Goal: Communication & Community: Answer question/provide support

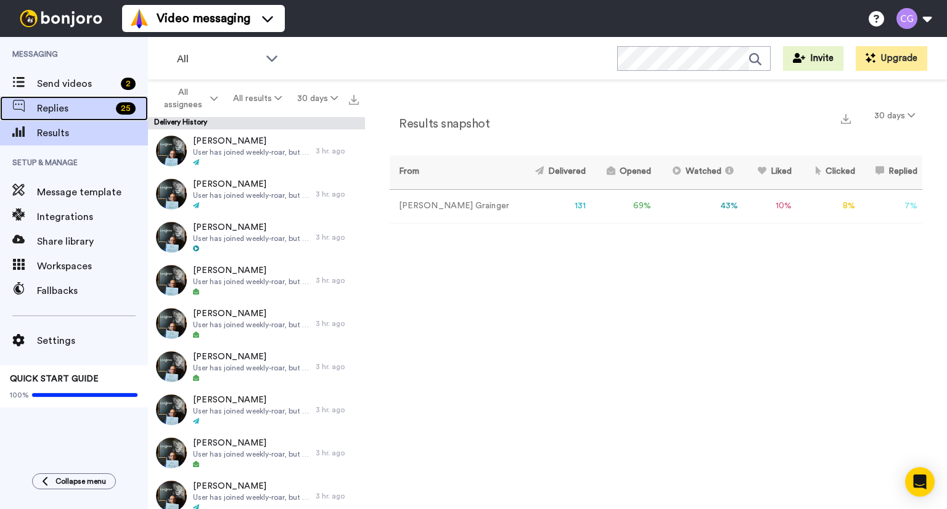
click at [116, 114] on div "25" at bounding box center [129, 108] width 37 height 12
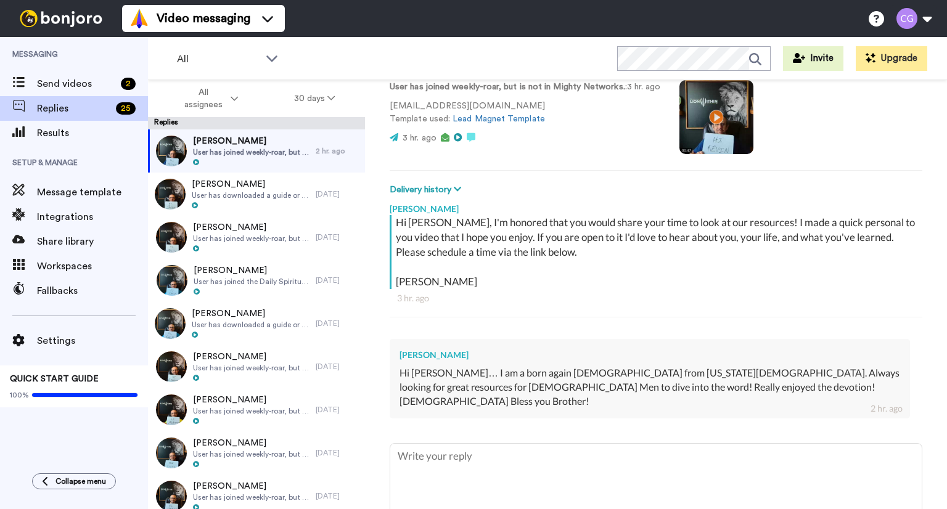
scroll to position [94, 0]
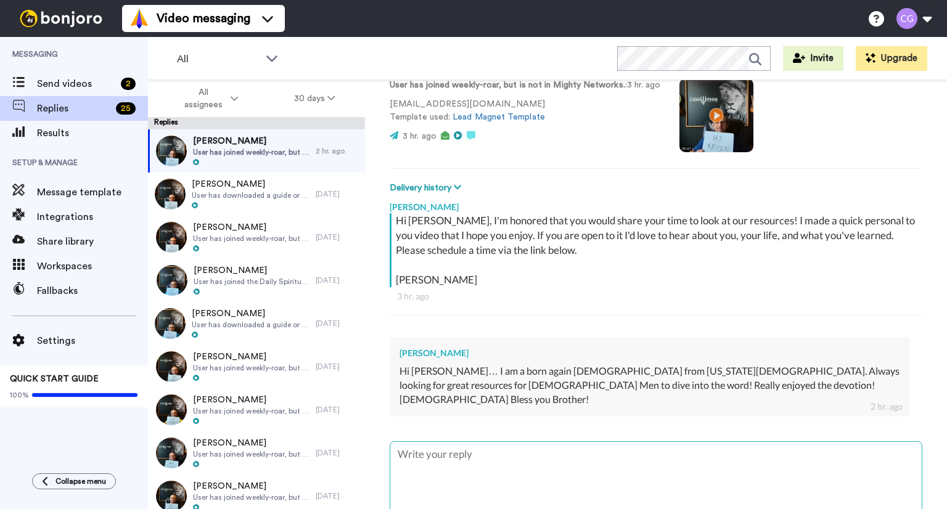
type textarea "x"
type textarea "G"
type textarea "x"
type textarea "Gl"
type textarea "x"
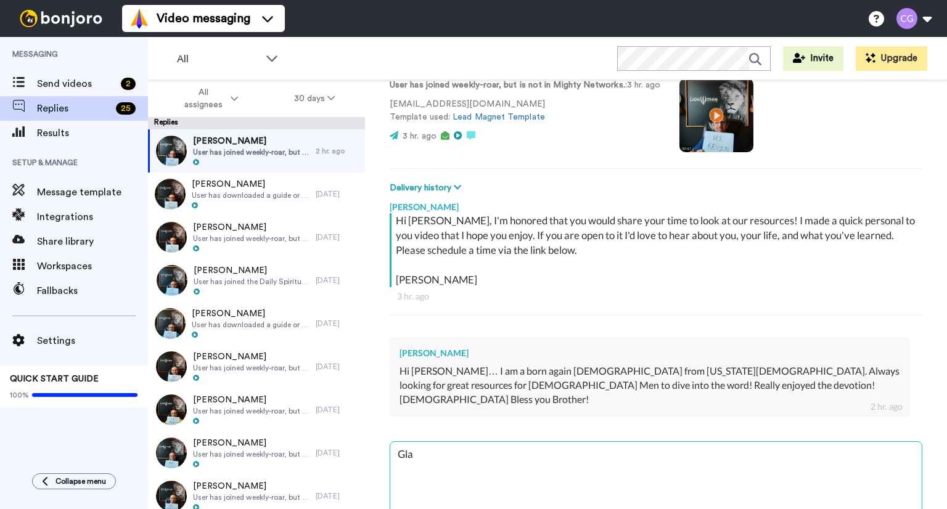
type textarea "Glad"
type textarea "x"
type textarea "Glad"
type textarea "x"
type textarea "Glad yo"
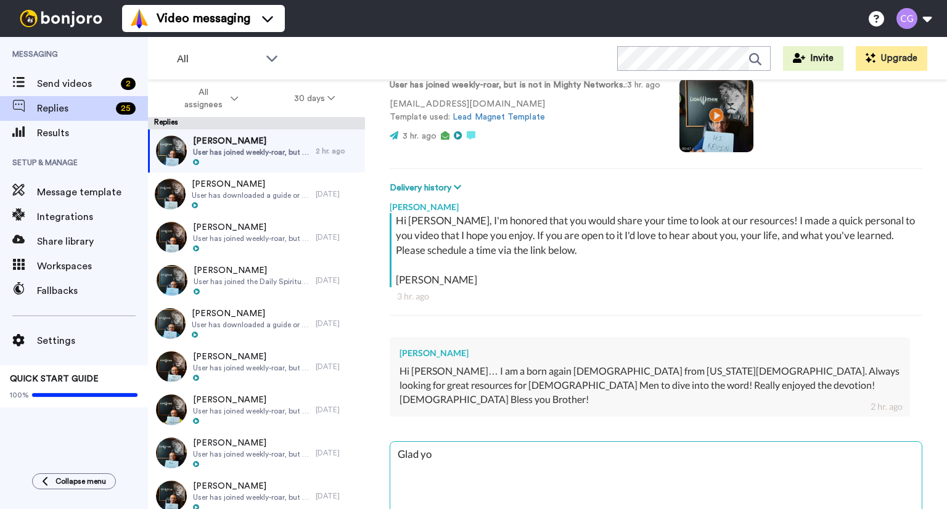
type textarea "x"
type textarea "Glad yo"
type textarea "x"
type textarea "Glad yo u"
type textarea "x"
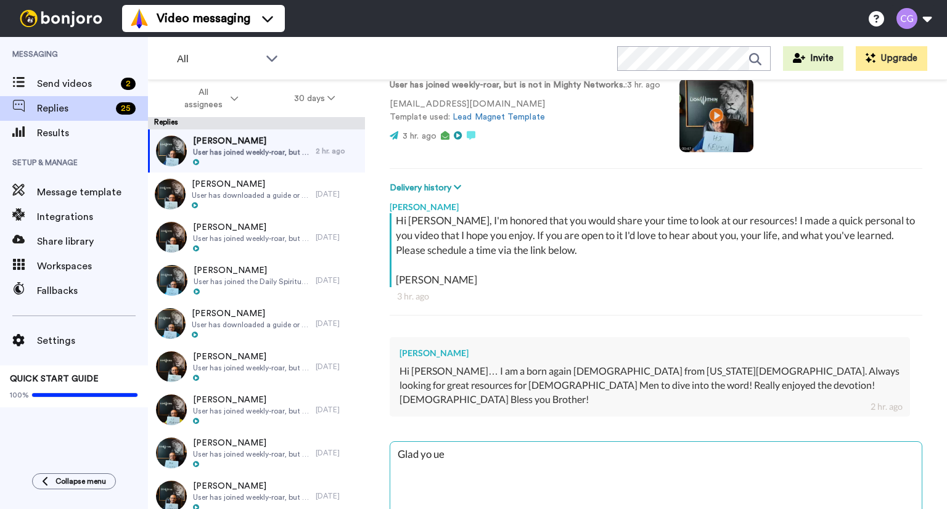
type textarea "Glad yo uen"
type textarea "x"
type textarea "Glad yo ue"
type textarea "x"
type textarea "Glad yo u"
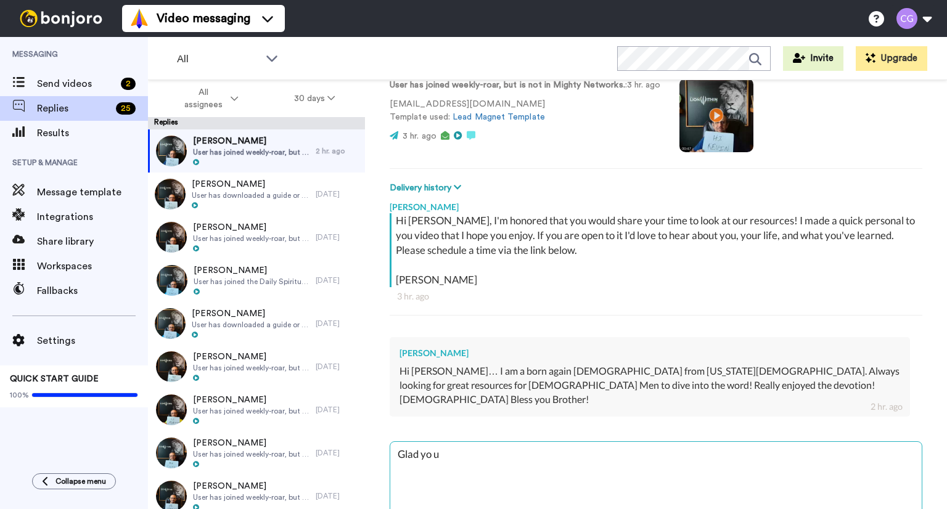
type textarea "x"
type textarea "Glad yo"
type textarea "x"
type textarea "Glad yo"
type textarea "x"
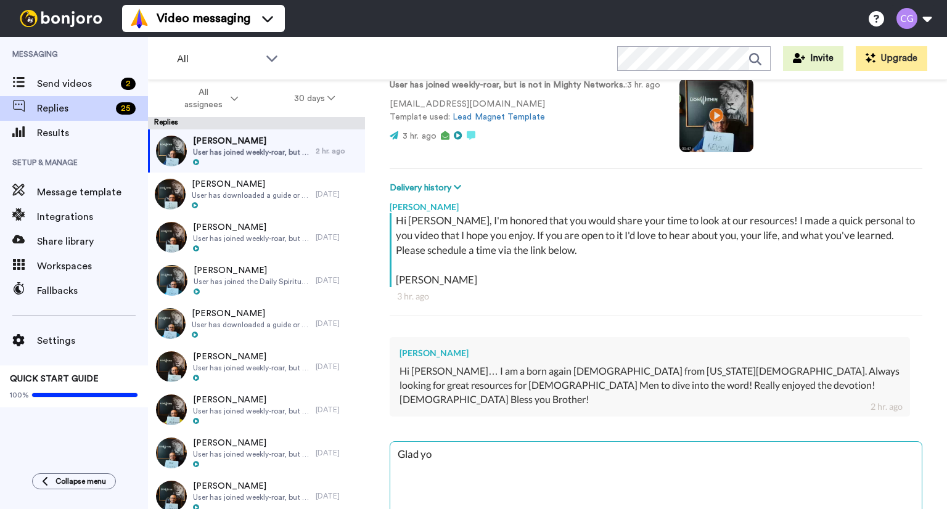
type textarea "Glad you"
type textarea "x"
type textarea "Glad you"
type textarea "x"
type textarea "Glad you en"
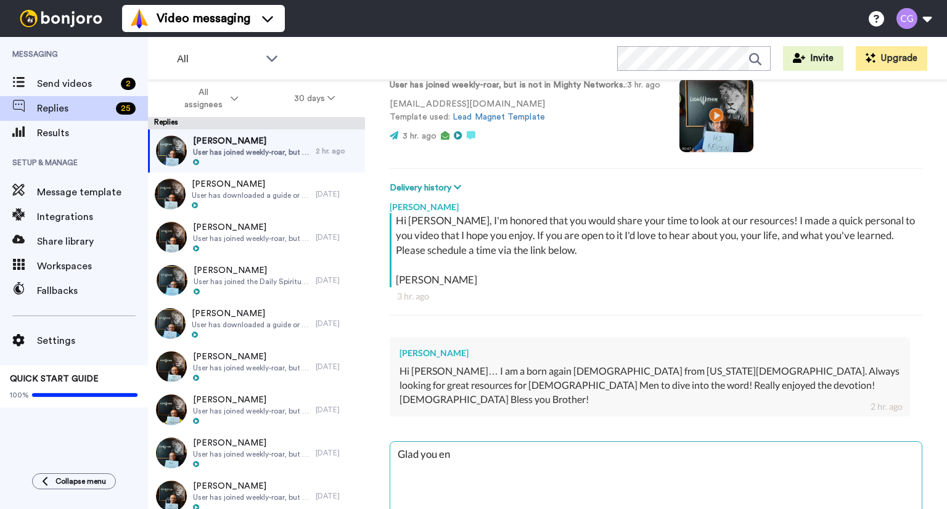
type textarea "x"
type textarea "Glad you enj"
type textarea "x"
type textarea "Glad you enjo"
type textarea "x"
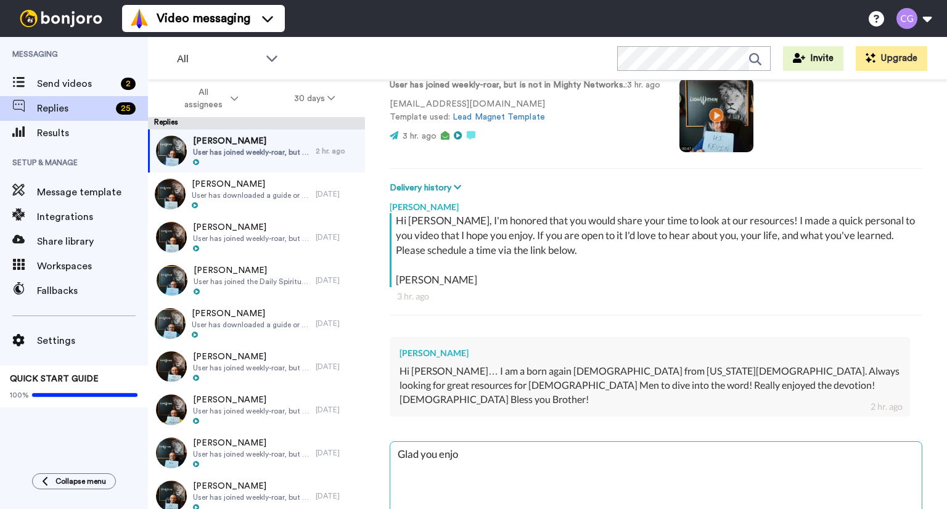
type textarea "Glad you enjoy"
type textarea "x"
type textarea "Glad you enjoye"
type textarea "x"
type textarea "Glad you enjoyed"
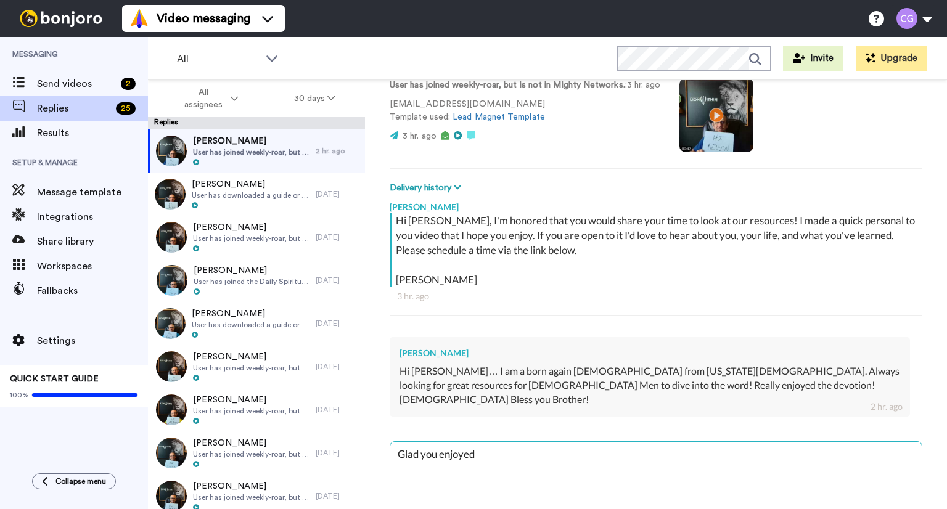
type textarea "x"
type textarea "Glad you enjoyed i"
type textarea "x"
type textarea "Glad you enjoyed it"
type textarea "x"
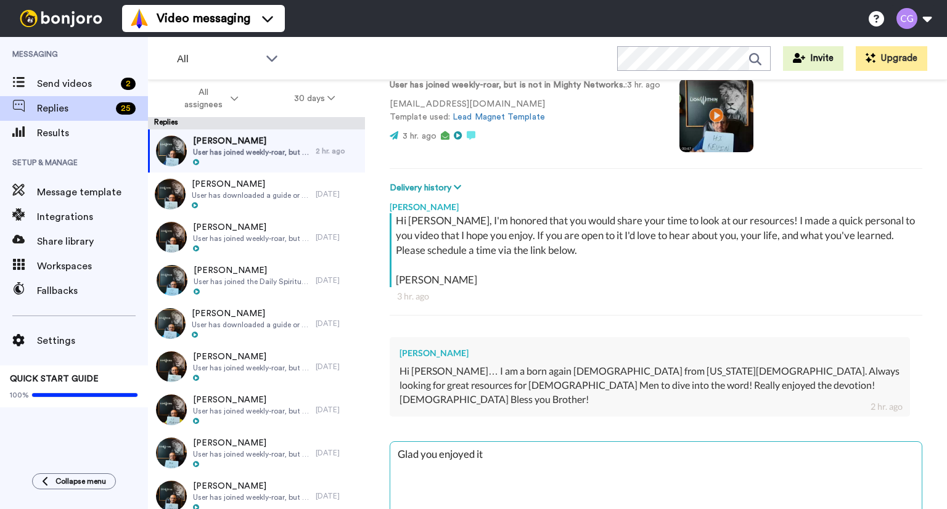
type textarea "Glad you enjoyed it b"
type textarea "x"
type textarea "Glad you enjoyed it bu"
type textarea "x"
type textarea "Glad you enjoyed it bud"
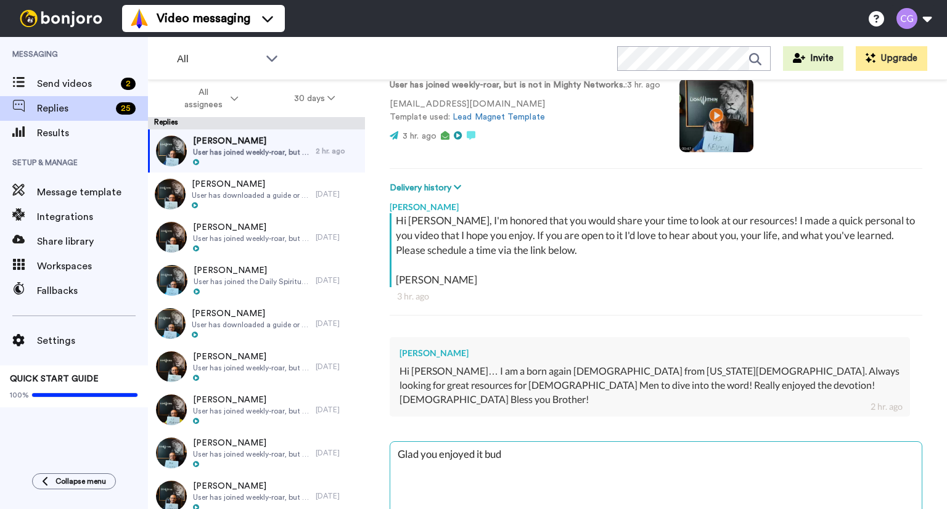
type textarea "x"
type textarea "Glad you enjoyed it [PERSON_NAME]"
type textarea "x"
type textarea "Glad you enjoyed it buddy"
type textarea "x"
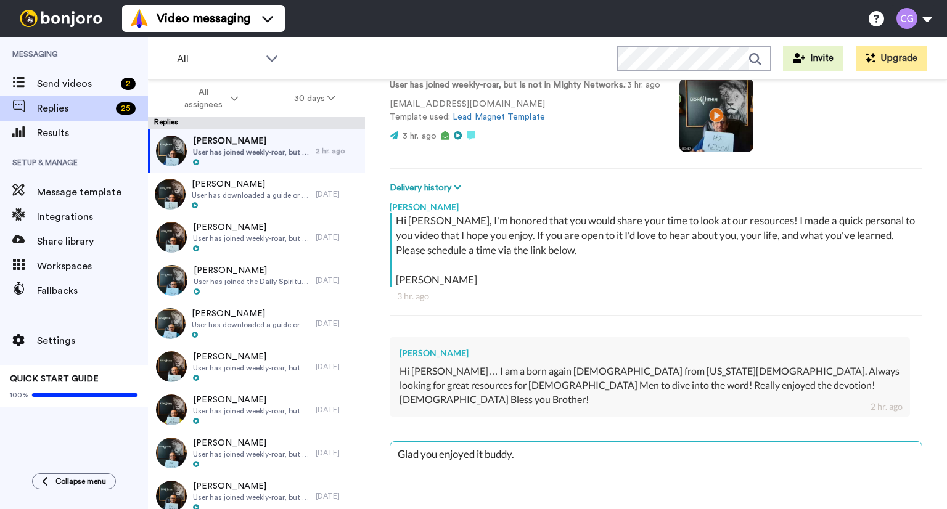
type textarea "Glad you enjoyed it buddy."
type textarea "x"
type textarea "Glad you enjoyed it buddy. L"
type textarea "x"
type textarea "Glad you enjoyed it buddy. Le"
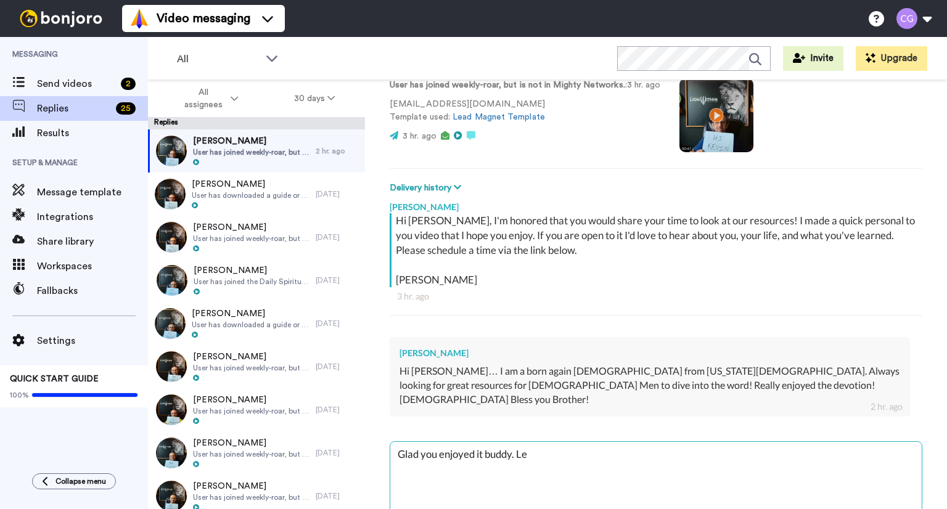
type textarea "x"
type textarea "Glad you enjoyed it buddy. Let"
type textarea "x"
type textarea "Glad you enjoyed it buddy. Let"
type textarea "x"
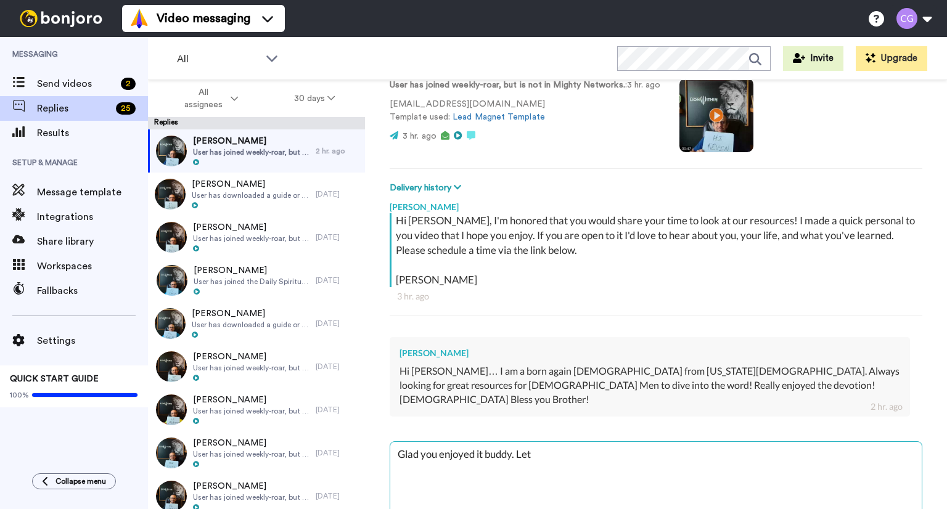
type textarea "Glad you enjoyed it buddy. Let m"
type textarea "x"
type textarea "Glad you enjoyed it buddy. Let me"
type textarea "x"
type textarea "Glad you enjoyed it buddy. Let me"
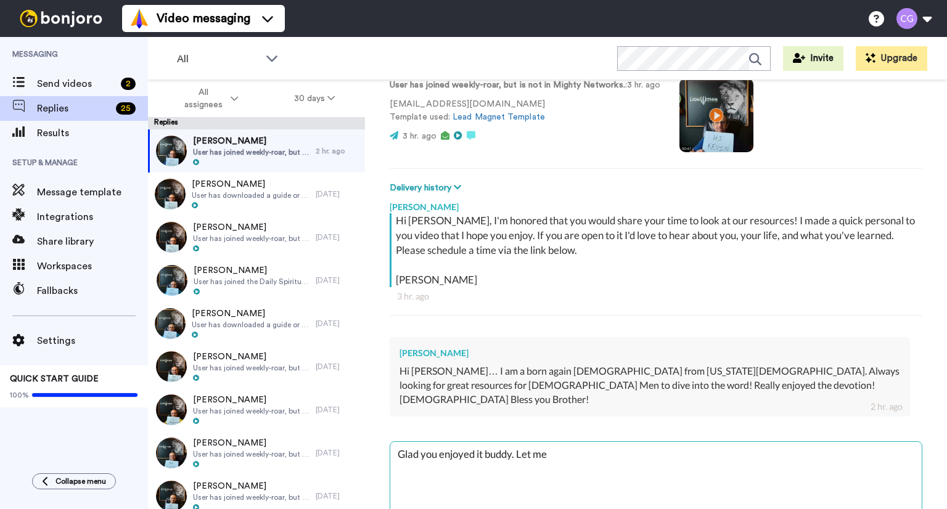
type textarea "x"
type textarea "Glad you enjoyed it buddy. Let me k"
type textarea "x"
type textarea "Glad you enjoyed it buddy. Let me kno"
type textarea "x"
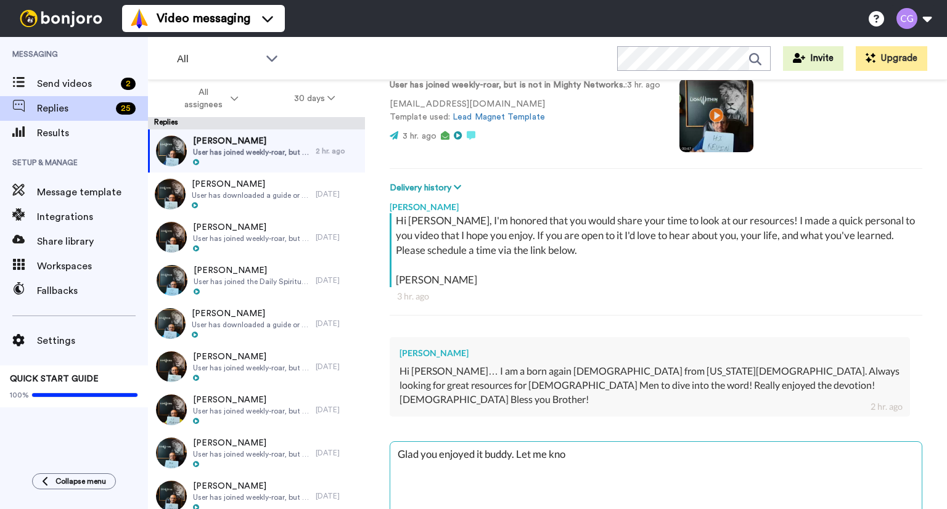
type textarea "Glad you enjoyed it buddy. Let me know"
type textarea "x"
type textarea "Glad you enjoyed it buddy. Let me know"
type textarea "x"
type textarea "Glad you enjoyed it buddy. Let me know i"
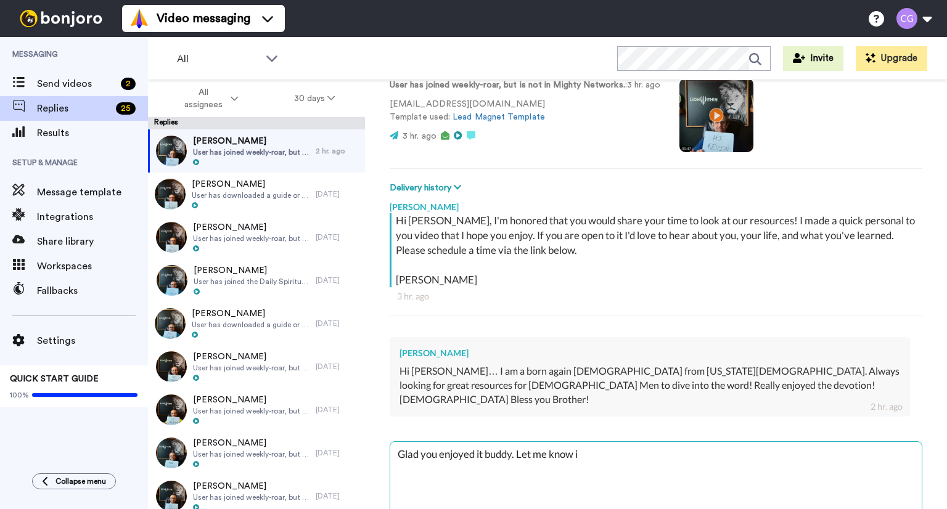
type textarea "x"
type textarea "Glad you enjoyed it buddy. Let me know if"
type textarea "x"
type textarea "Glad you enjoyed it buddy. Let me know ifI"
type textarea "x"
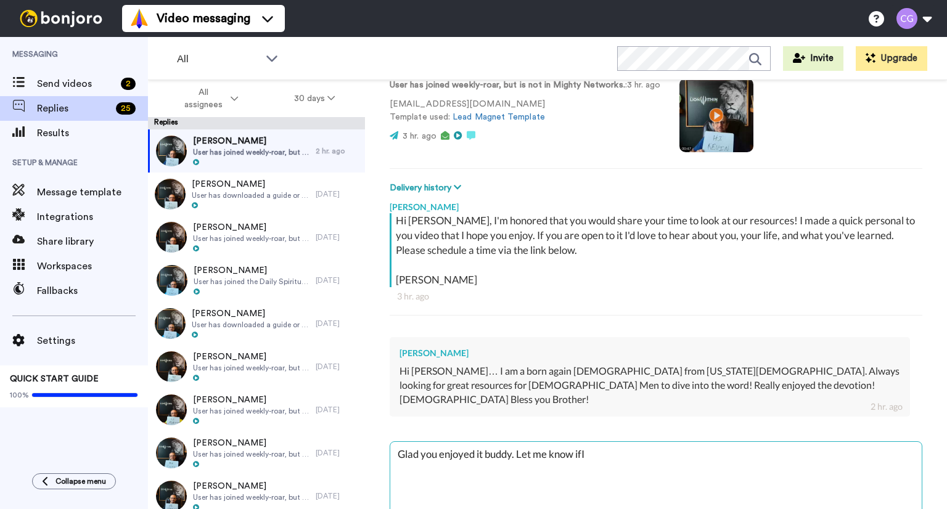
type textarea "Glad you enjoyed it buddy. Let me know if"
type textarea "x"
type textarea "Glad you enjoyed it buddy. Let me know if"
type textarea "x"
type textarea "Glad you enjoyed it buddy. Let me know if I"
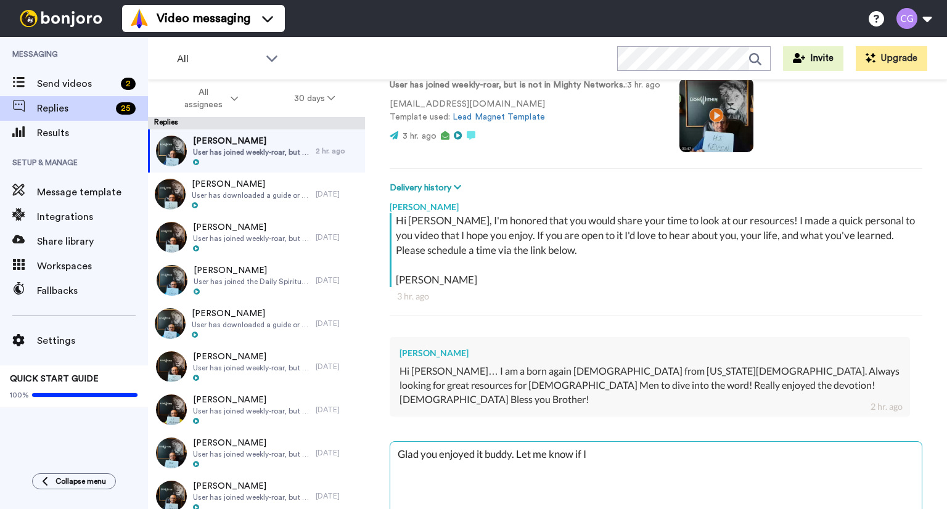
type textarea "x"
type textarea "Glad you enjoyed it buddy. Let me know if I c"
type textarea "x"
type textarea "Glad you enjoyed it buddy. Let me know if I ca"
type textarea "x"
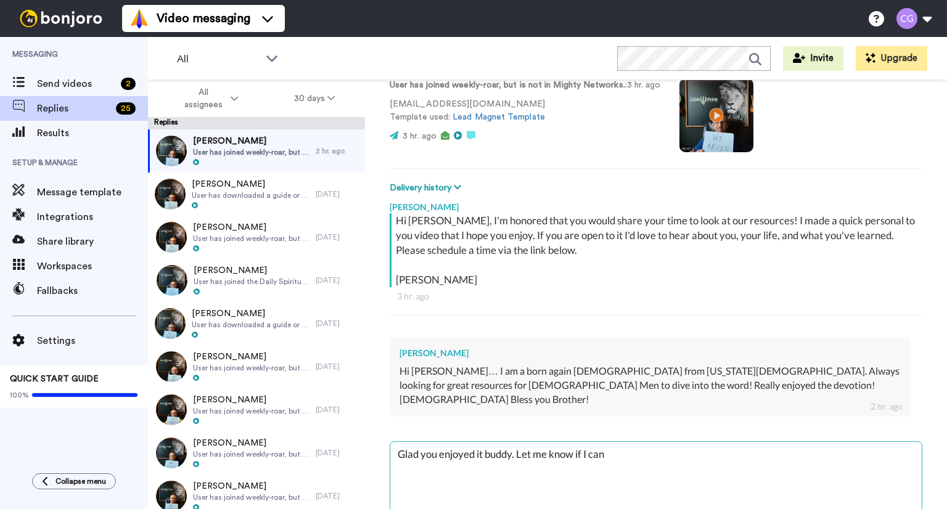
type textarea "Glad you enjoyed it buddy. Let me know if I can"
type textarea "x"
type textarea "Glad you enjoyed it buddy. Let me know if I can h"
type textarea "x"
type textarea "Glad you enjoyed it buddy. Let me know if I can hel"
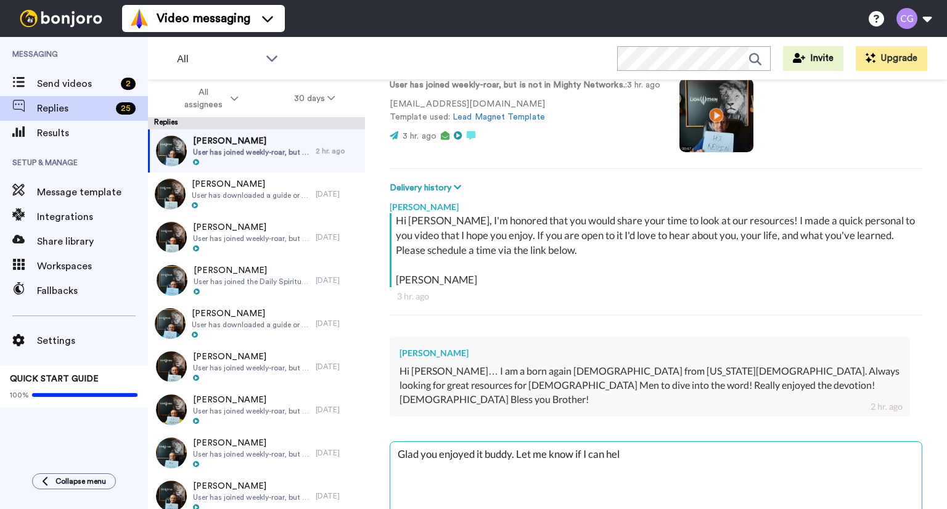
type textarea "x"
type textarea "Glad you enjoyed it buddy. Let me know if I can hel"
type textarea "x"
type textarea "Glad you enjoyed it buddy. Let me know if I can hel p"
type textarea "x"
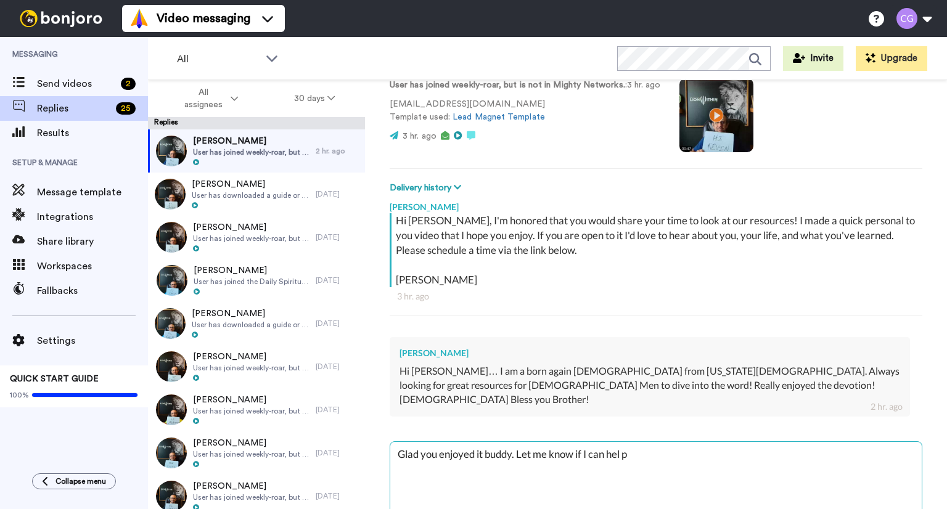
type textarea "Glad you enjoyed it buddy. Let me know if I can hel"
type textarea "x"
type textarea "Glad you enjoyed it buddy. Let me know if I can hel"
type textarea "x"
type textarea "Glad you enjoyed it buddy. Let me know if I can help"
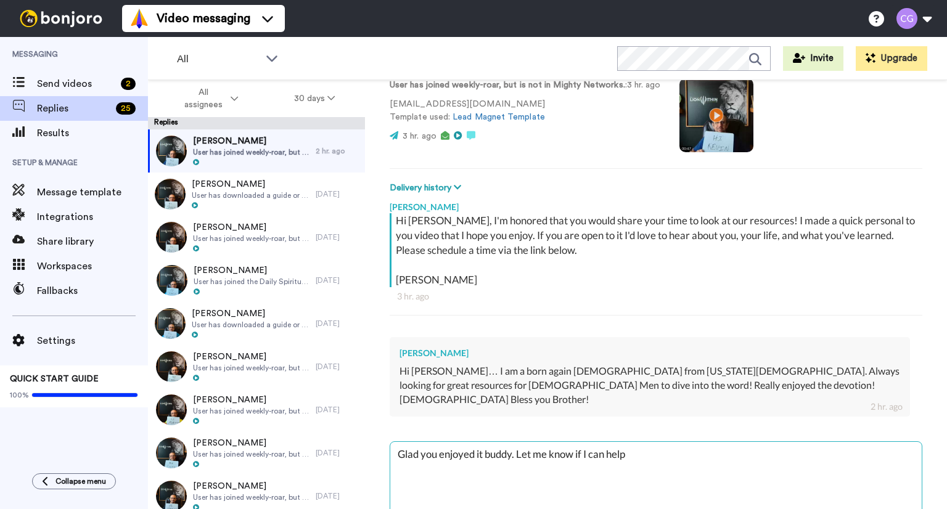
type textarea "x"
type textarea "Glad you enjoyed it buddy. Let me know if I can help wi"
type textarea "x"
type textarea "Glad you enjoyed it buddy. Let me know if I can help wit"
type textarea "x"
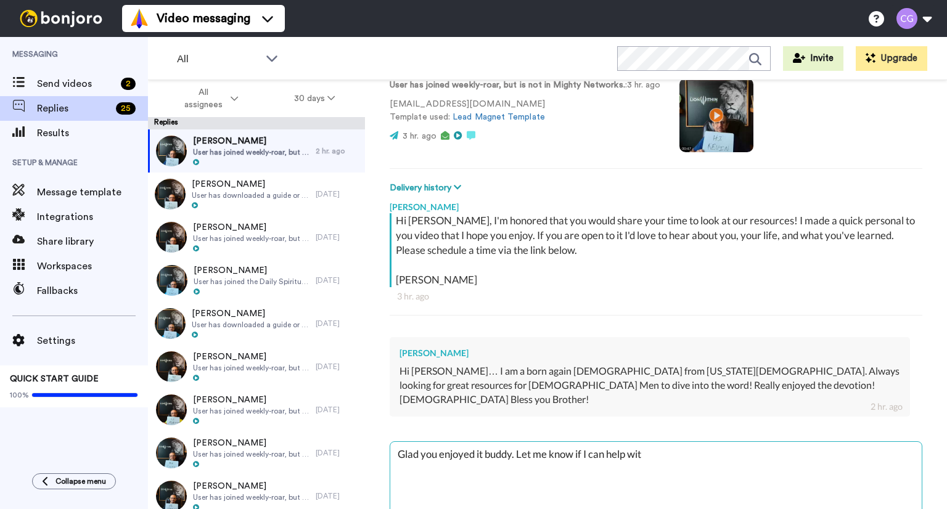
type textarea "Glad you enjoyed it buddy. Let me know if I can help with"
type textarea "x"
type textarea "Glad you enjoyed it buddy. Let me know if I can help with"
type textarea "x"
type textarea "Glad you enjoyed it buddy. Let me know if I can help with an"
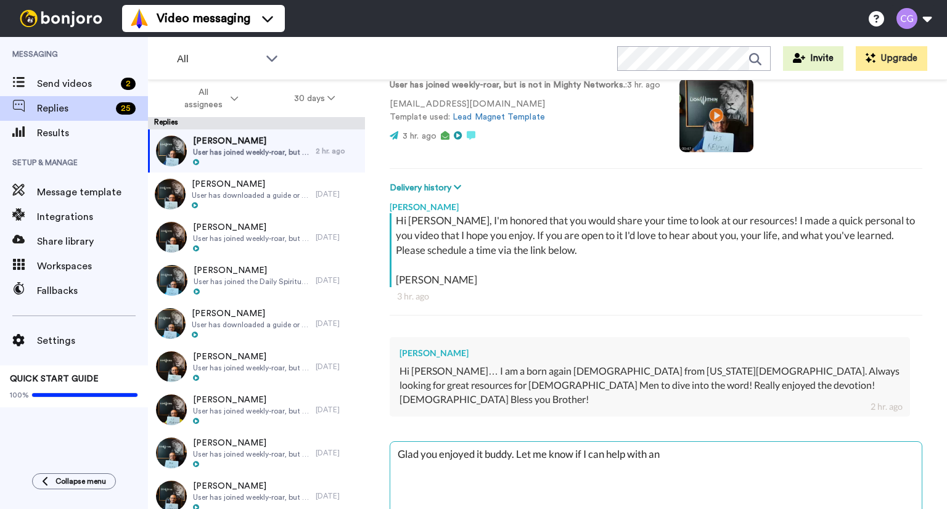
type textarea "x"
type textarea "Glad you enjoyed it buddy. Let me know if I can help with any"
type textarea "x"
type textarea "Glad you enjoyed it buddy. Let me know if I can help with anyth"
type textarea "x"
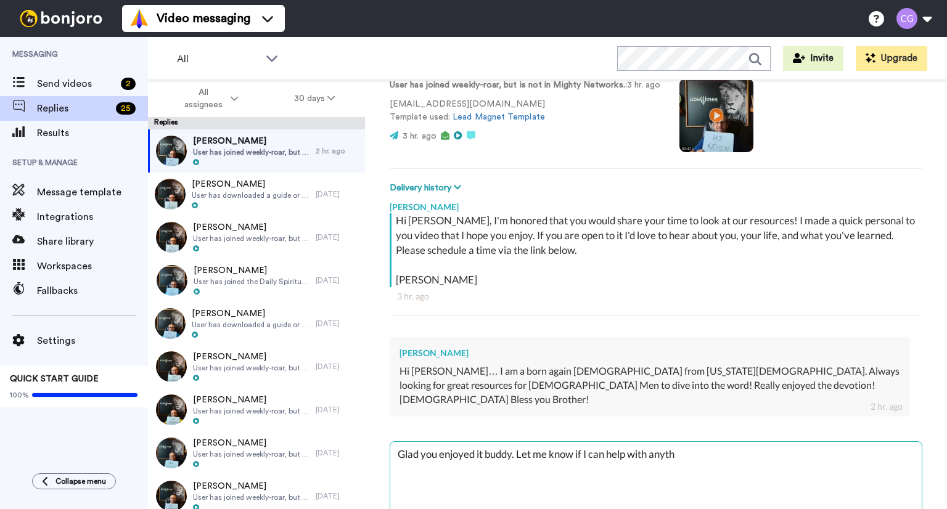
type textarea "Glad you enjoyed it buddy. Let me know if I can help with anythi"
type textarea "x"
type textarea "Glad you enjoyed it buddy. Let me know if I can help with anythin"
type textarea "x"
type textarea "Glad you enjoyed it buddy. Let me know if I can help with anything."
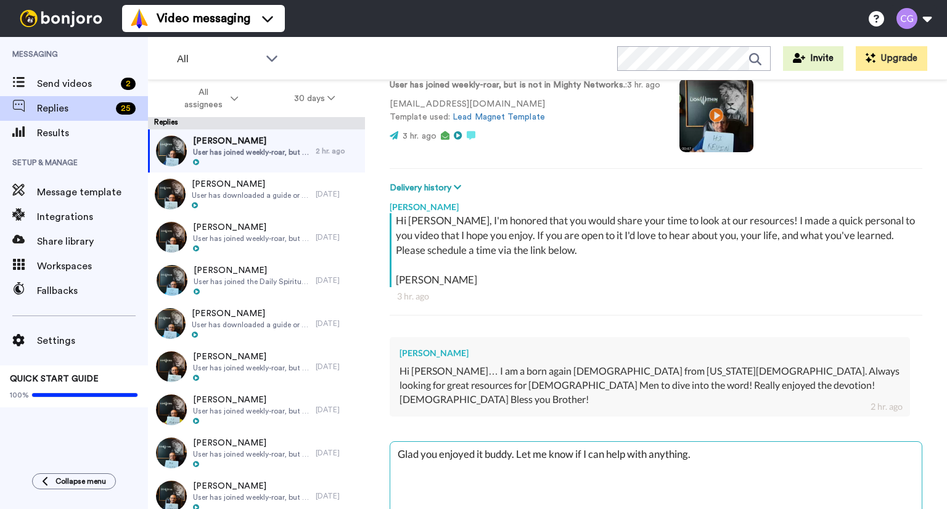
type textarea "x"
type textarea "Glad you enjoyed it buddy. Let me know if I can help with anything."
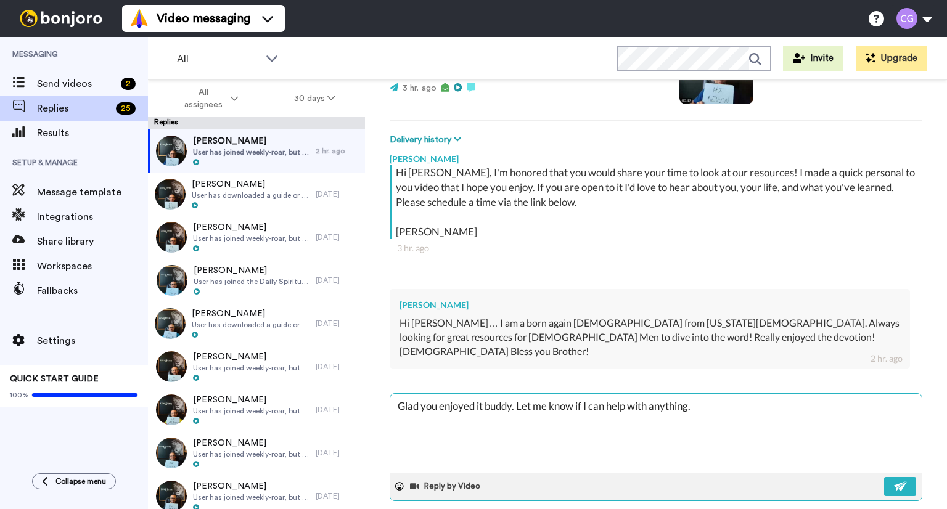
type textarea "x"
type textarea "Glad you enjoyed it buddy. Let me know if I can help with anything. -"
type textarea "x"
type textarea "Glad you enjoyed it buddy. Let me know if I can help with anything. --"
type textarea "x"
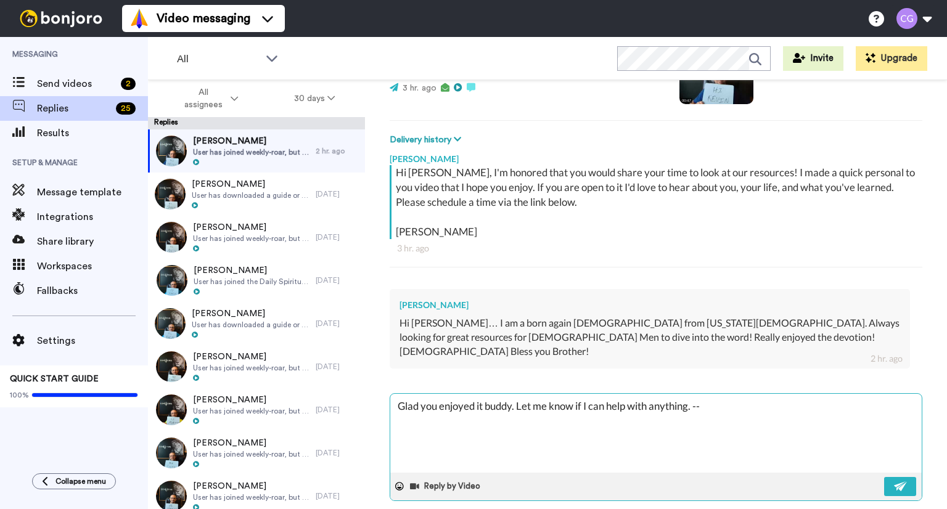
type textarea "Glad you enjoyed it buddy. Let me know if I can help with anything. ---"
type textarea "x"
type textarea "Glad you enjoyed it buddy. Let me know if I can help with anything. ---"
type textarea "x"
type textarea "Glad you enjoyed it buddy. Let me know if I can help with anything. --- C"
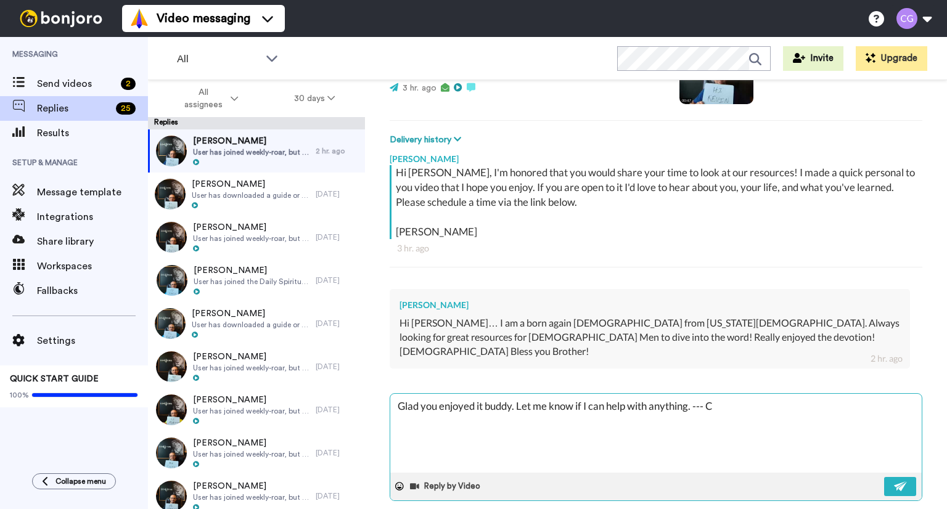
type textarea "x"
type textarea "Glad you enjoyed it buddy. Let me know if I can help with anything. --- Ch"
type textarea "x"
type textarea "Glad you enjoyed it buddy. Let me know if I can help with anything. --- Chri"
type textarea "x"
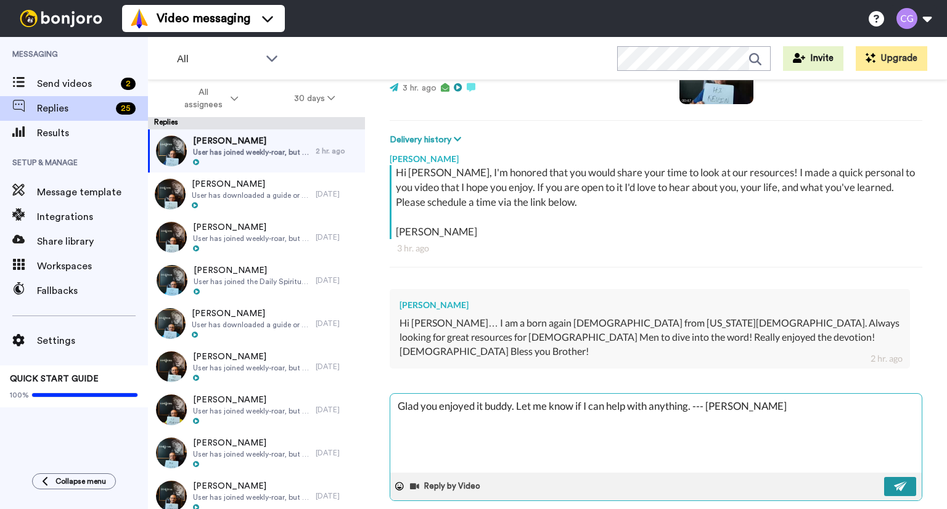
type textarea "Glad you enjoyed it buddy. Let me know if I can help with anything. --- [PERSON…"
click at [894, 481] on img at bounding box center [901, 486] width 14 height 10
type textarea "x"
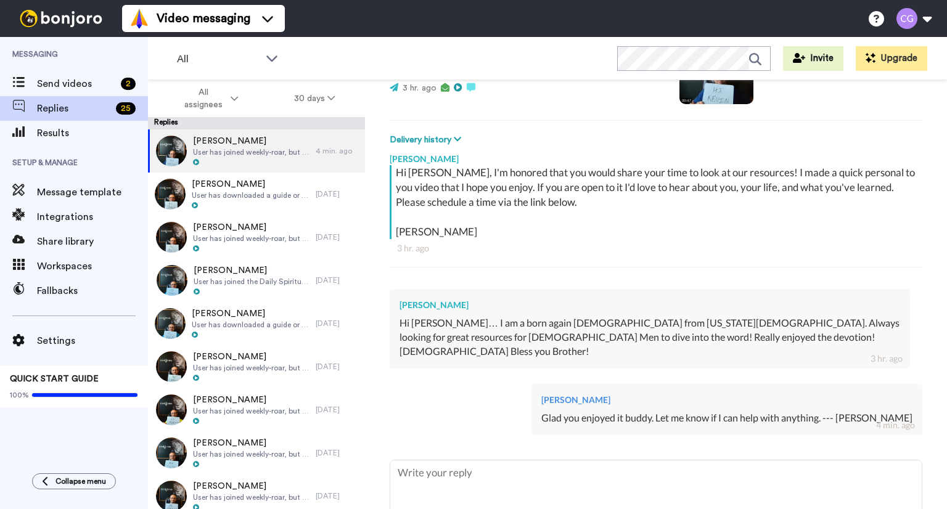
type textarea "x"
